Goal: Task Accomplishment & Management: Use online tool/utility

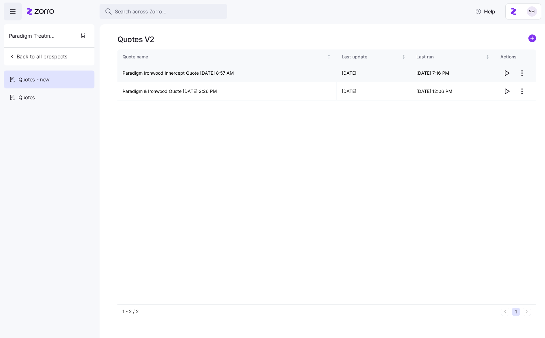
click at [505, 74] on icon "button" at bounding box center [507, 73] width 4 height 5
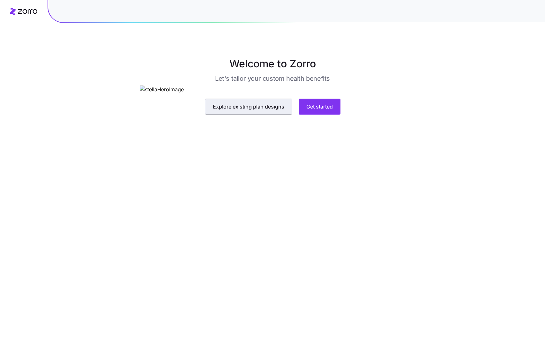
click at [216, 110] on span "Explore existing plan designs" at bounding box center [249, 107] width 72 height 8
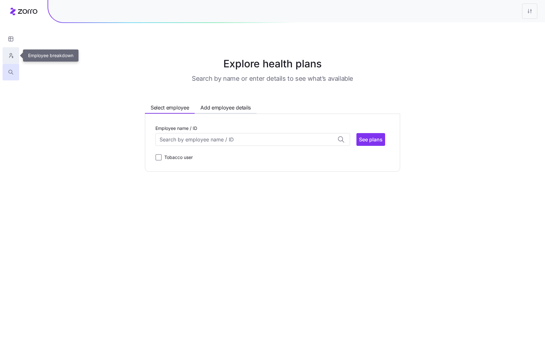
click at [11, 56] on icon "button" at bounding box center [11, 55] width 6 height 6
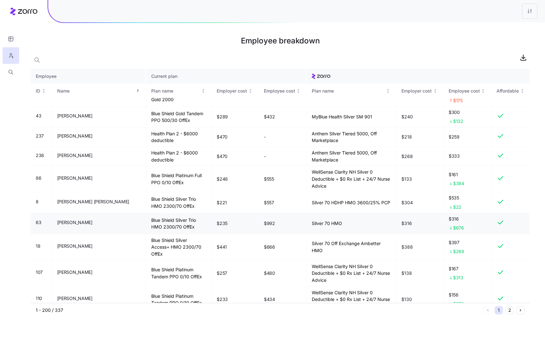
scroll to position [2035, 0]
click at [259, 213] on td "$992" at bounding box center [283, 223] width 48 height 21
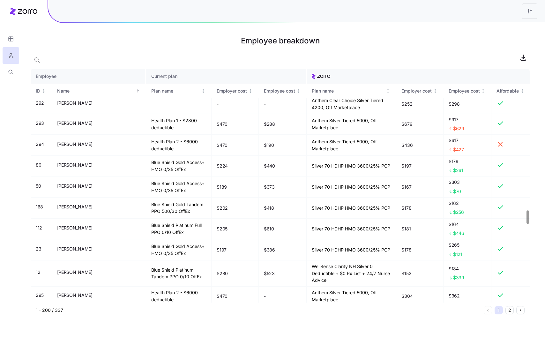
scroll to position [2478, 0]
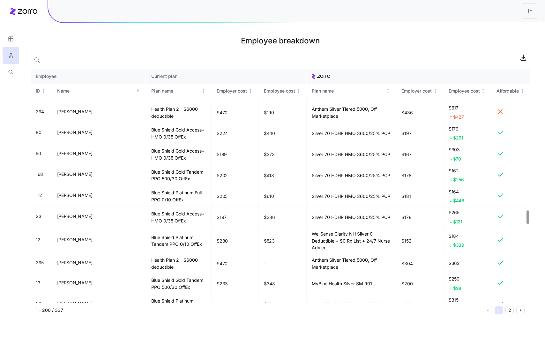
click at [259, 254] on td "-" at bounding box center [283, 263] width 48 height 19
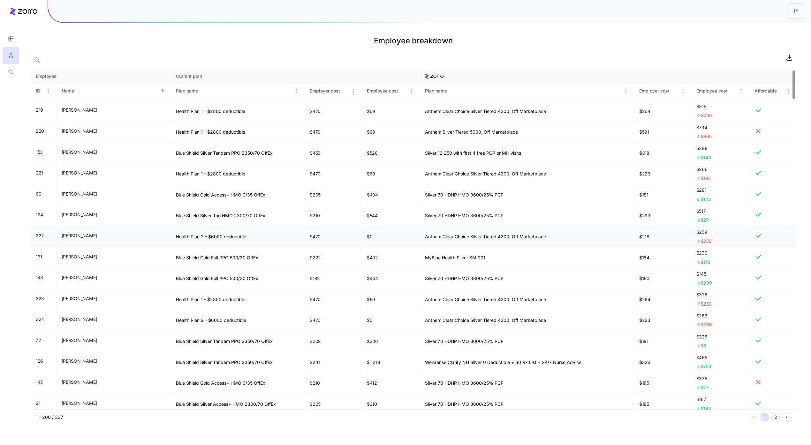
scroll to position [12, 0]
click at [790, 63] on span "button" at bounding box center [789, 57] width 12 height 12
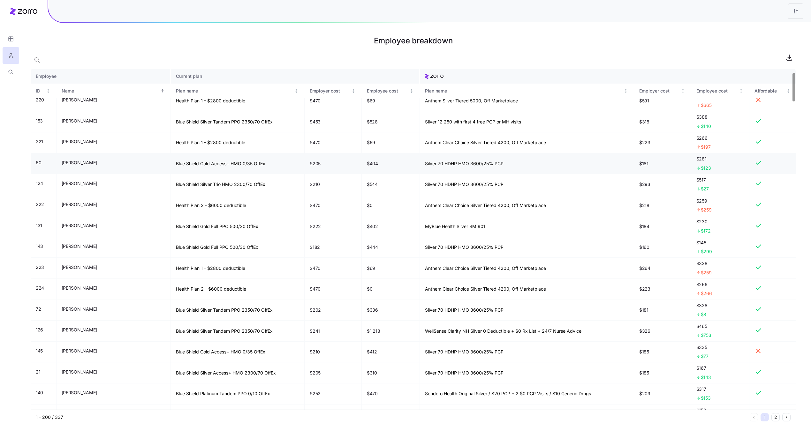
scroll to position [0, 0]
